Goal: Obtain resource: Download file/media

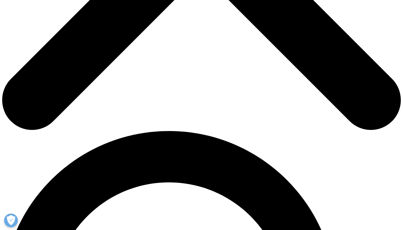
scroll to position [238, 0]
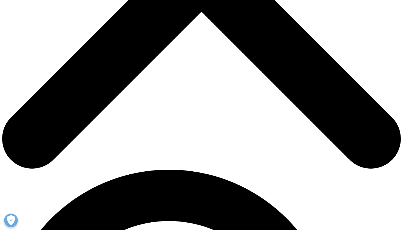
type input "[PERSON_NAME]"
type input "midy"
type input "[PERSON_NAME][EMAIL_ADDRESS][PERSON_NAME][DOMAIN_NAME]"
type input "consultant"
type input "strategia partners"
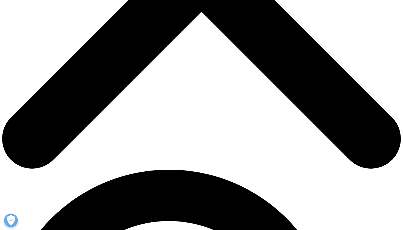
select select "France"
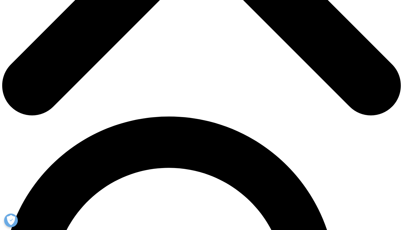
scroll to position [313, 0]
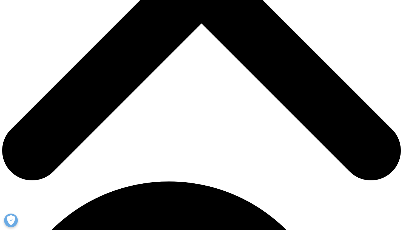
scroll to position [203, 0]
